Goal: Go to known website: Access a specific website the user already knows

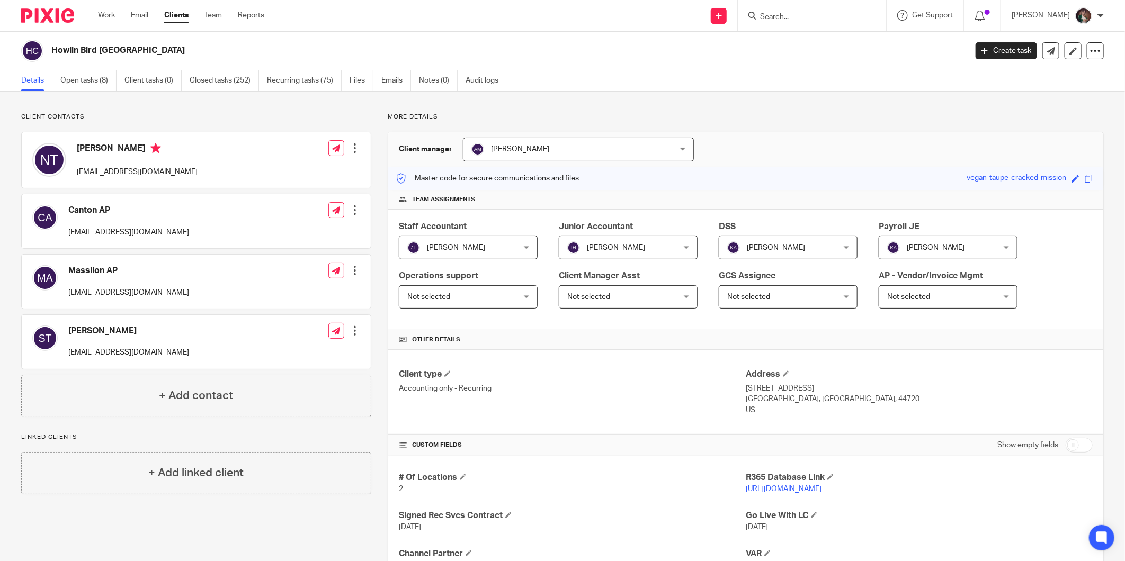
click at [789, 491] on link "[URL][DOMAIN_NAME]" at bounding box center [783, 489] width 76 height 7
click at [104, 13] on link "Work" at bounding box center [106, 15] width 17 height 11
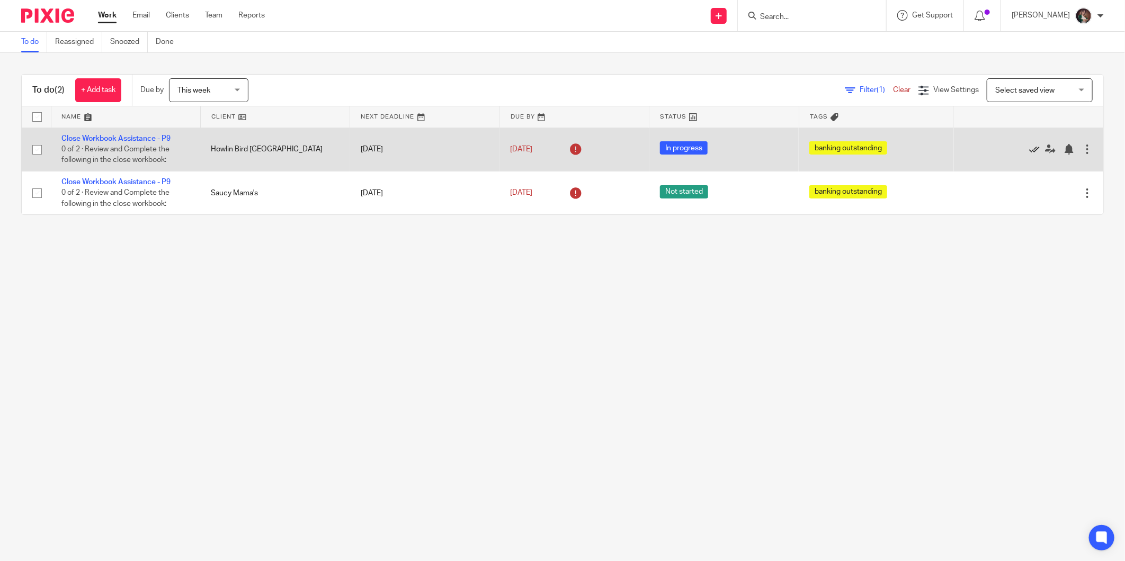
click at [1029, 149] on icon at bounding box center [1034, 149] width 11 height 11
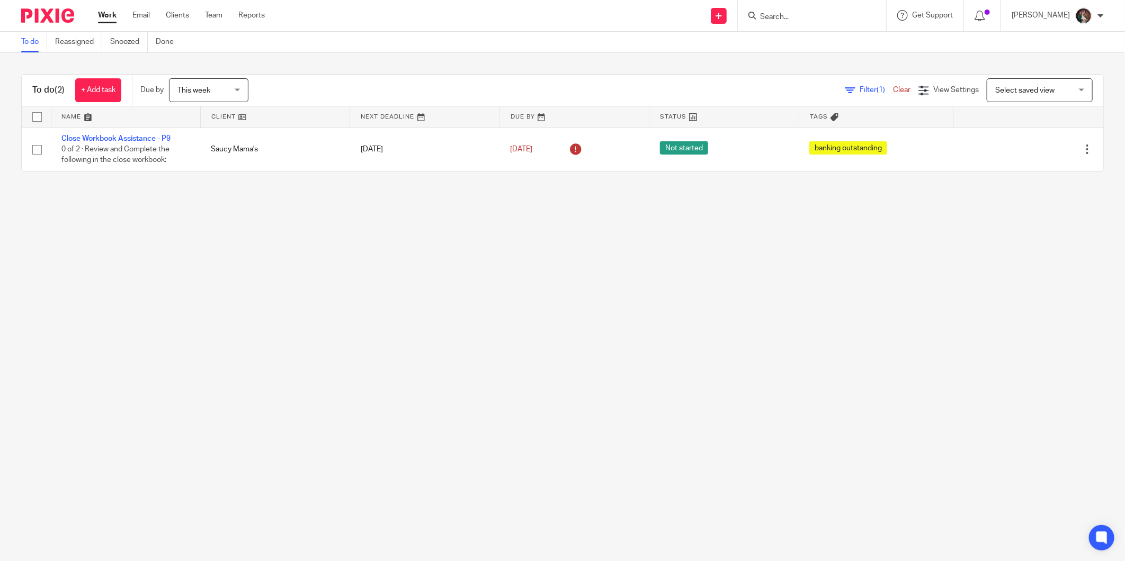
click at [812, 13] on input "Search" at bounding box center [806, 18] width 95 height 10
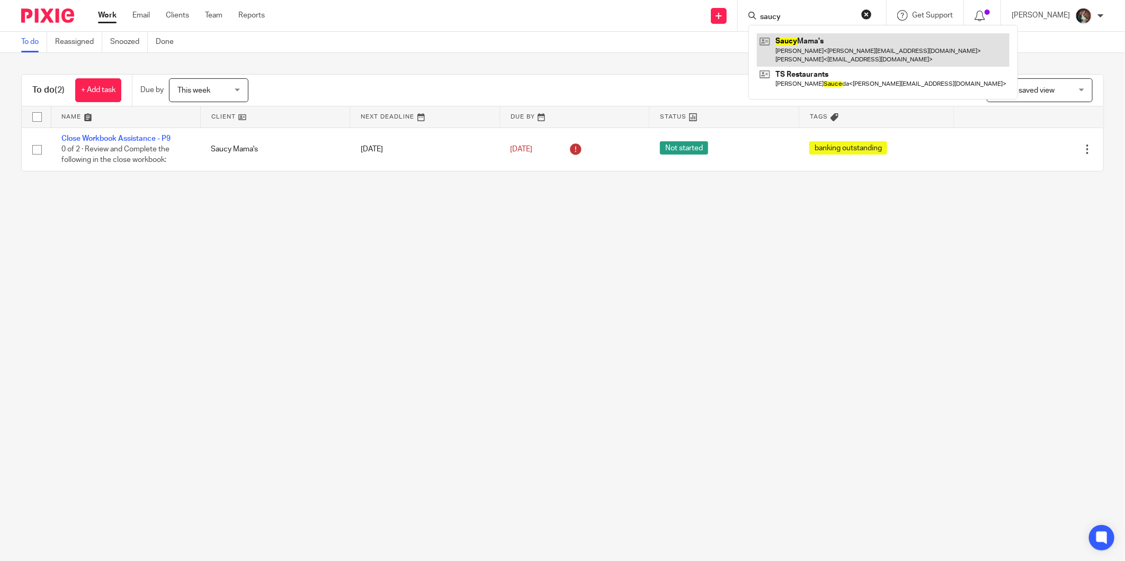
type input "saucy"
click at [822, 55] on link at bounding box center [883, 49] width 253 height 33
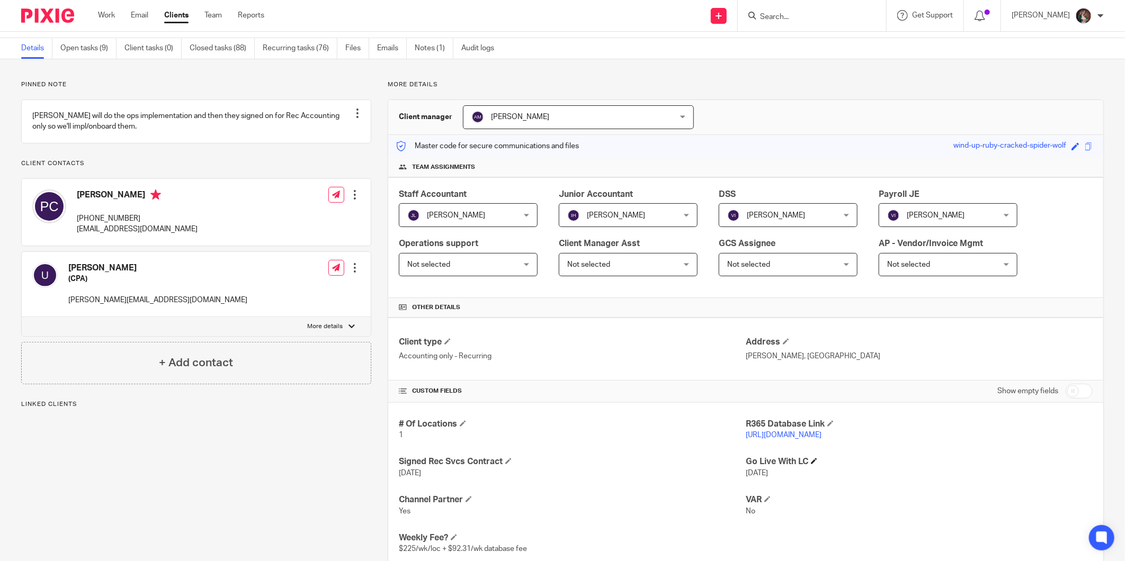
scroll to position [59, 0]
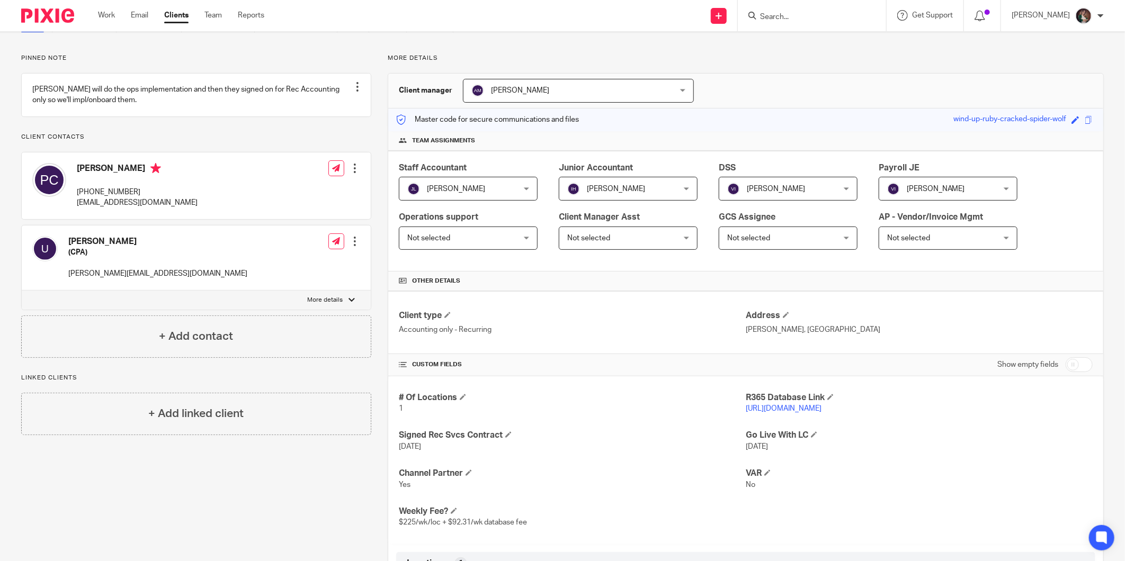
click at [784, 408] on link "https://saucymama.restaurant365.com" at bounding box center [783, 408] width 76 height 7
